Goal: Find specific fact: Find specific fact

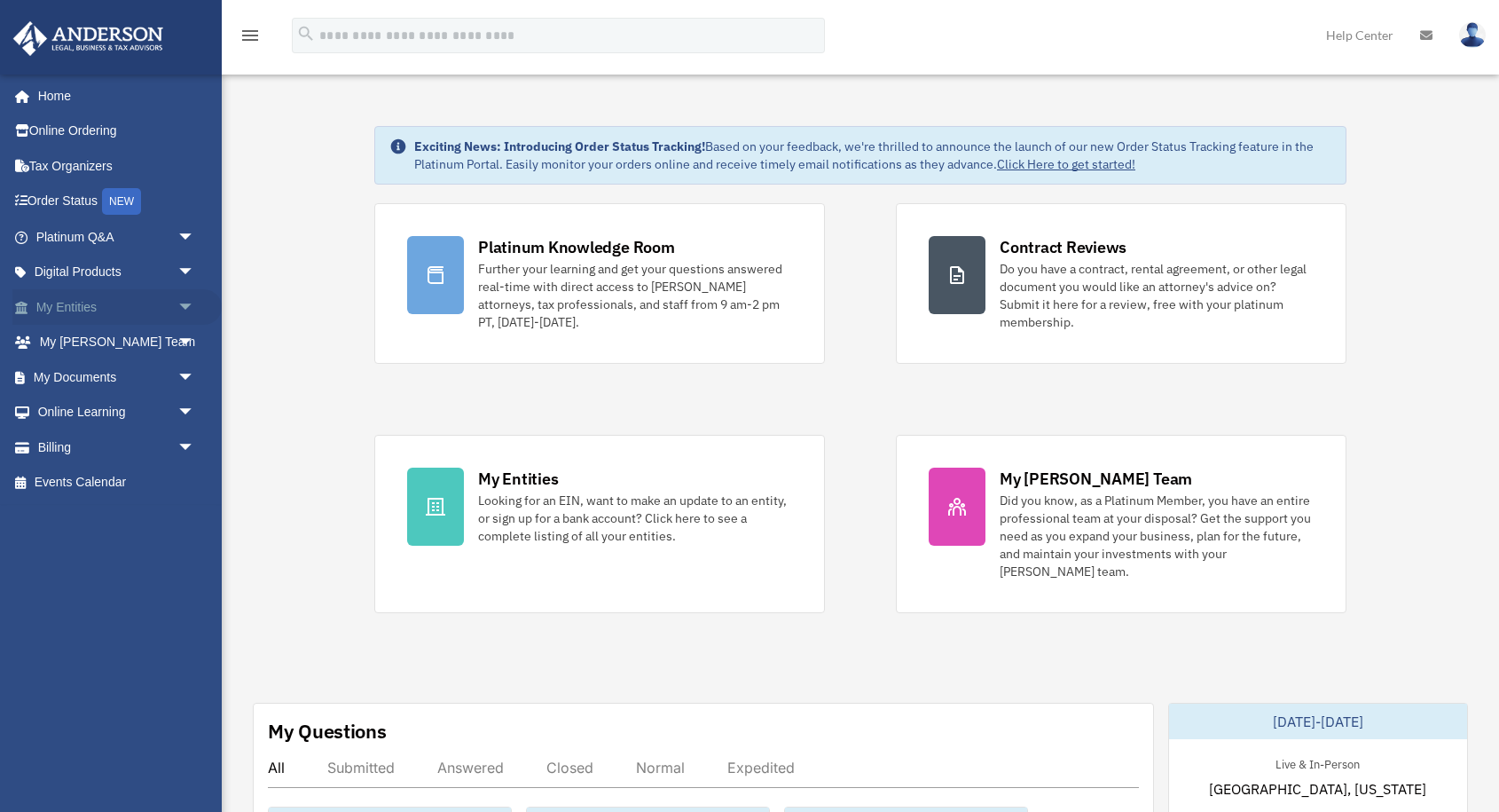
click at [177, 303] on span "arrow_drop_down" at bounding box center [195, 307] width 35 height 36
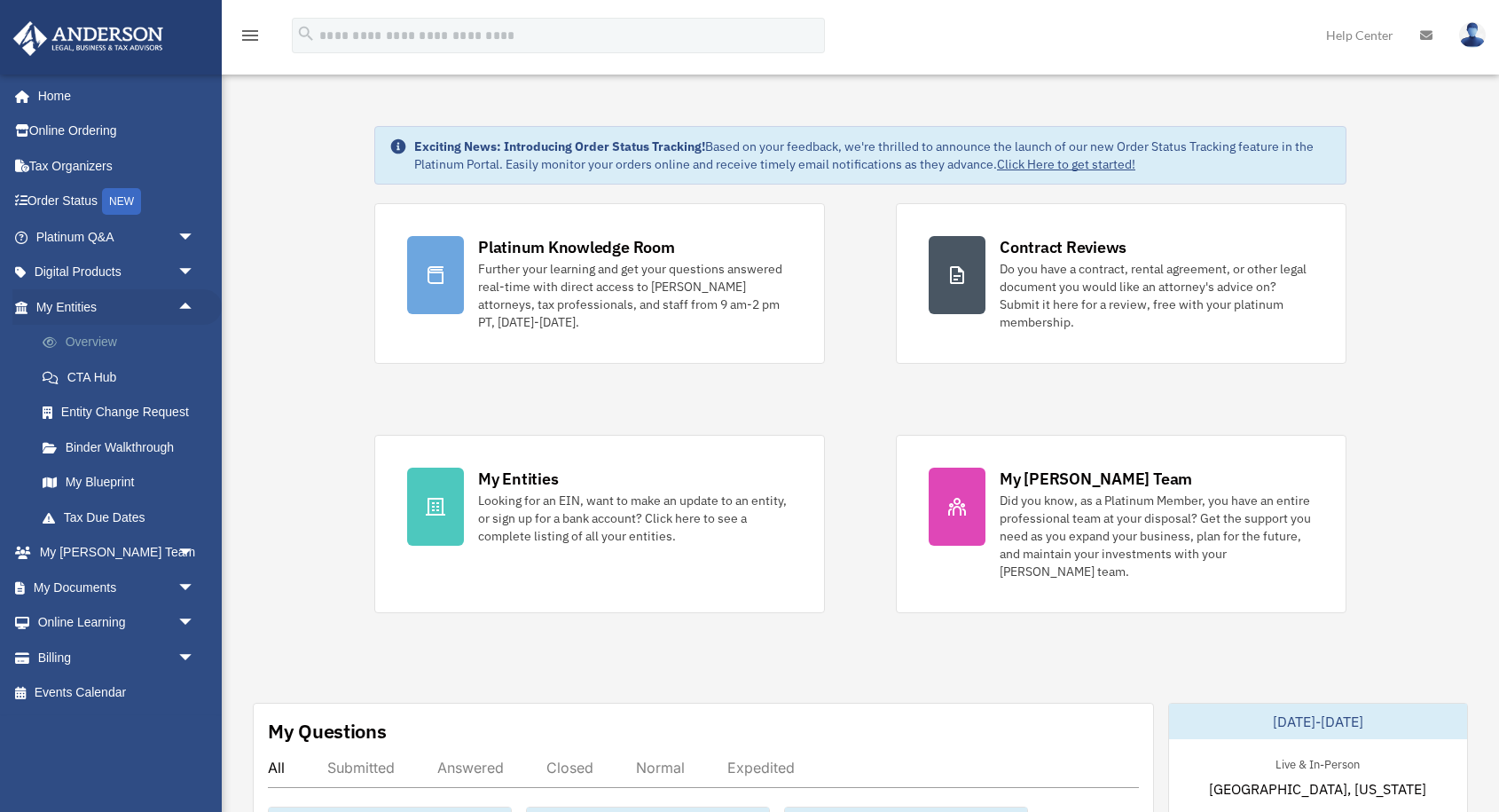
click at [100, 351] on link "Overview" at bounding box center [123, 342] width 197 height 35
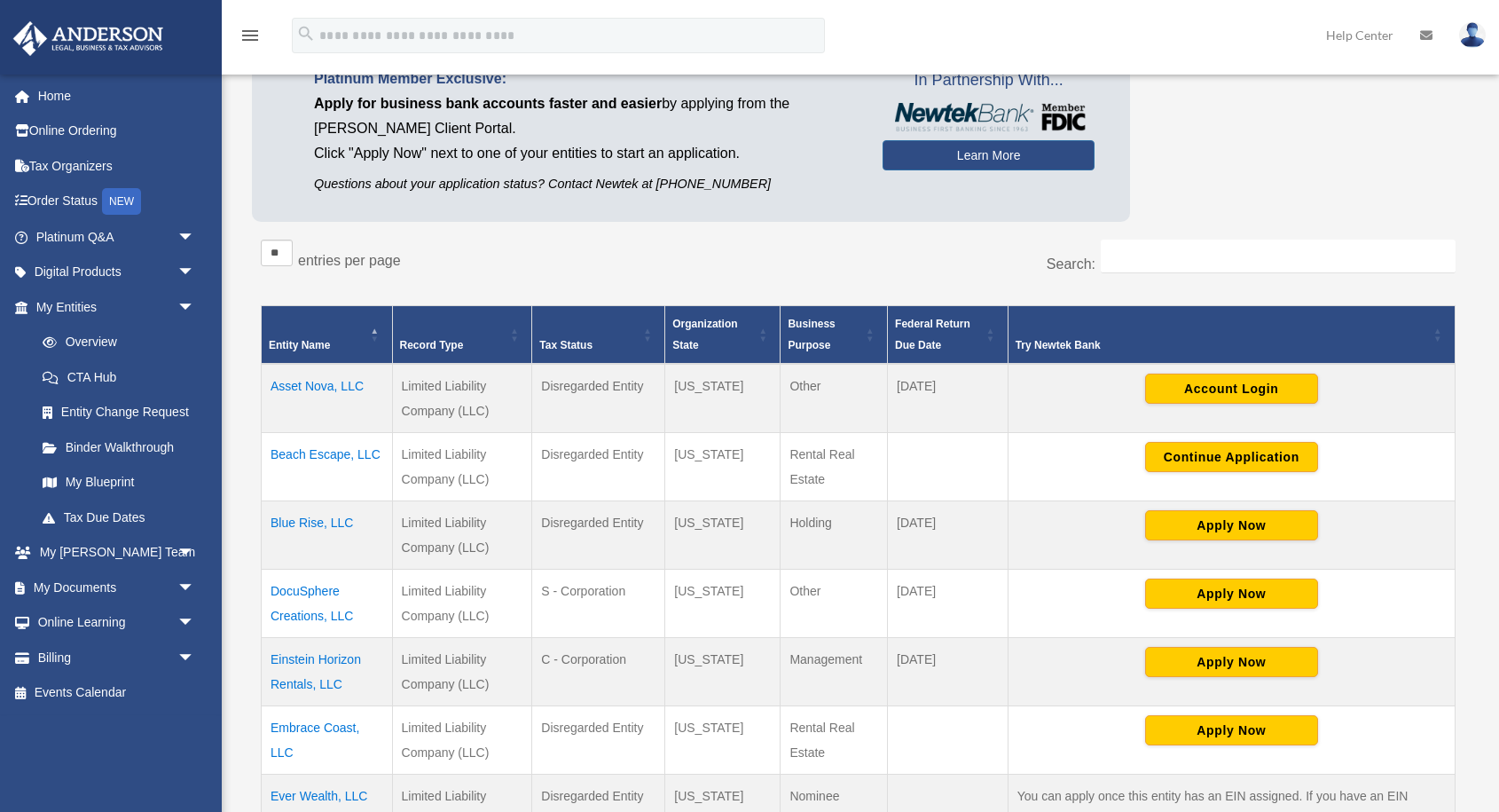
scroll to position [304, 0]
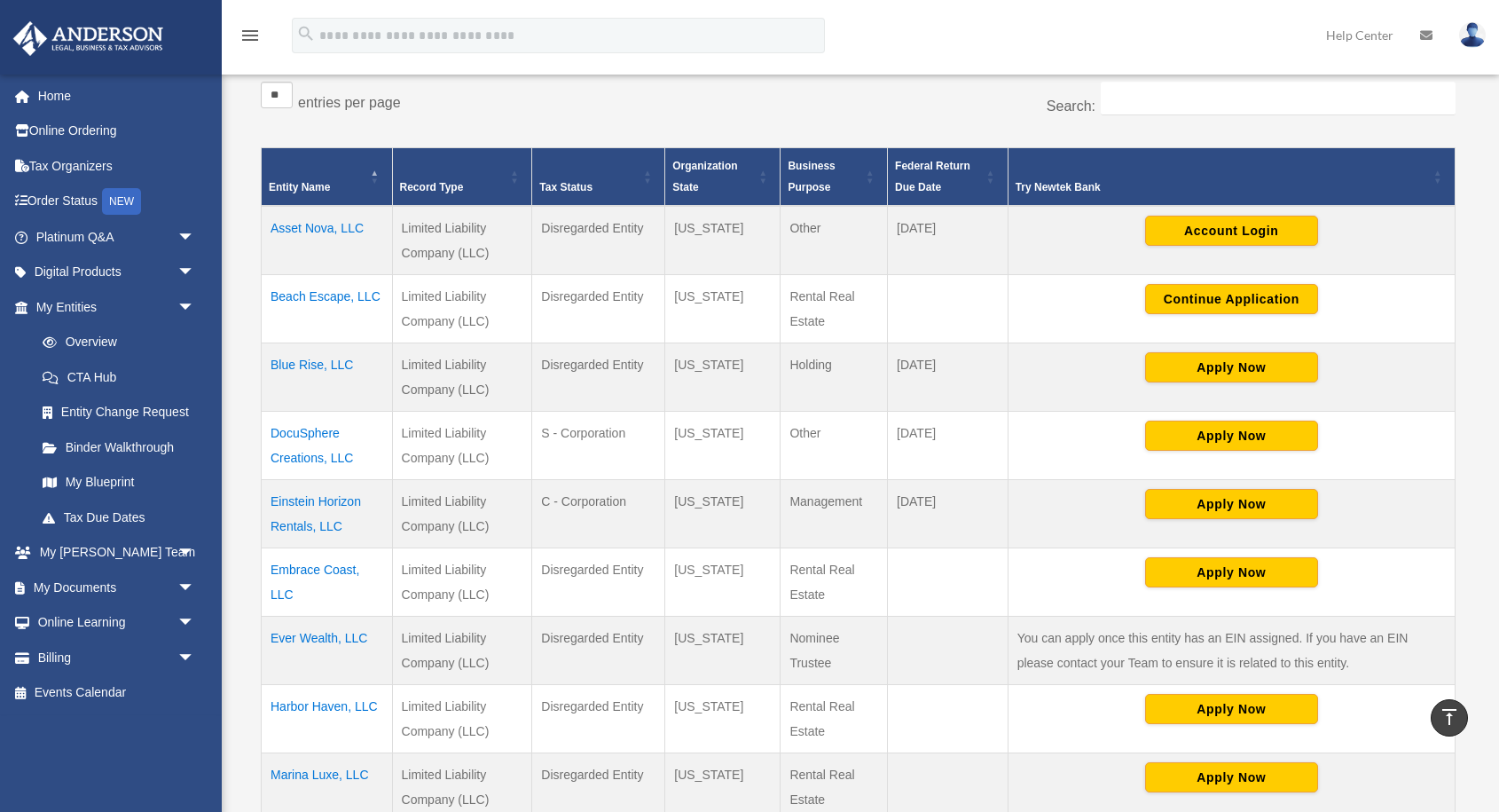
click at [312, 505] on td "Einstein Horizon Rentals, LLC" at bounding box center [327, 513] width 132 height 69
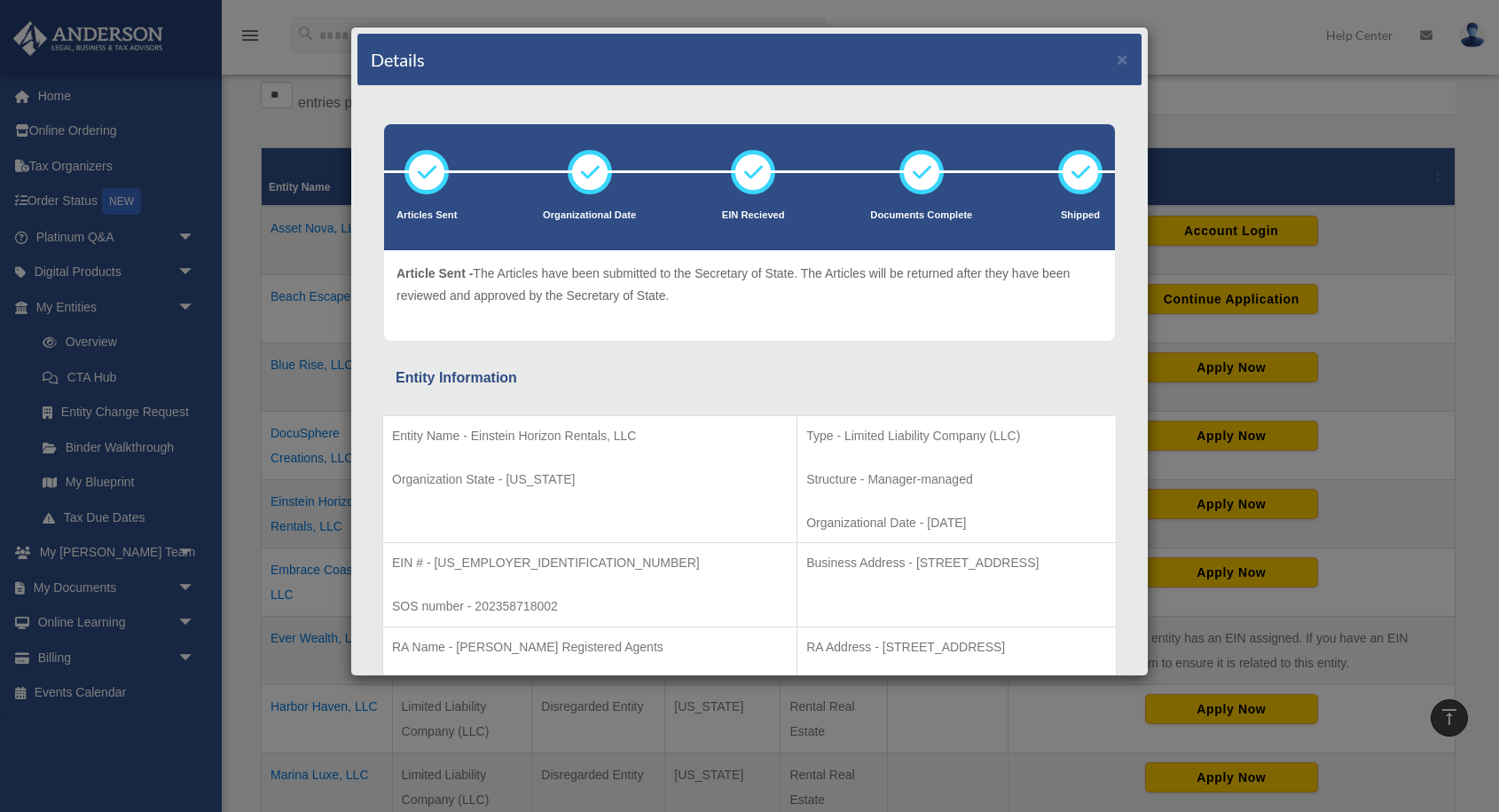
scroll to position [73, 0]
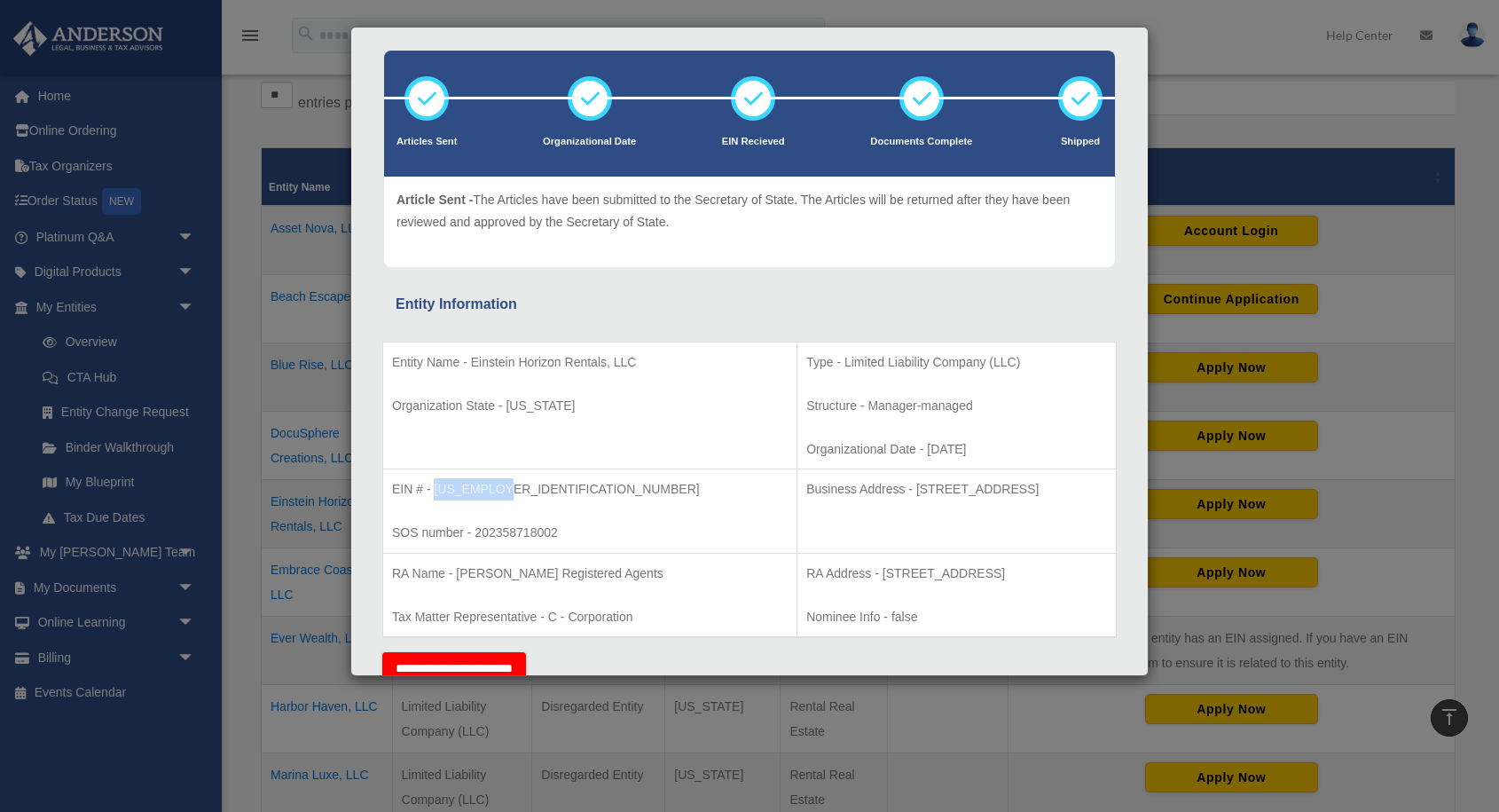
drag, startPoint x: 432, startPoint y: 486, endPoint x: 506, endPoint y: 486, distance: 74.0
click at [506, 486] on p "EIN # - 93-3317736" at bounding box center [590, 489] width 396 height 22
copy p "93-3317736"
